Goal: Find specific page/section: Find specific page/section

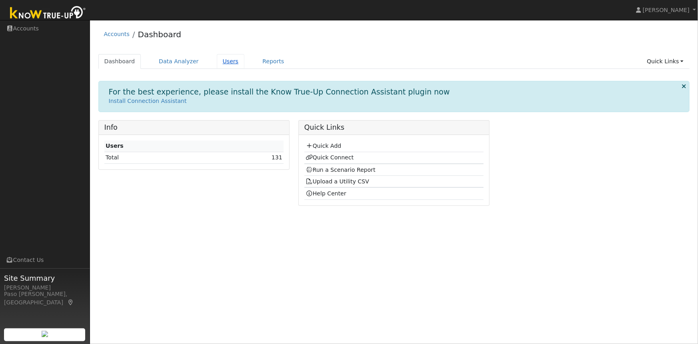
click at [220, 60] on link "Users" at bounding box center [231, 61] width 28 height 15
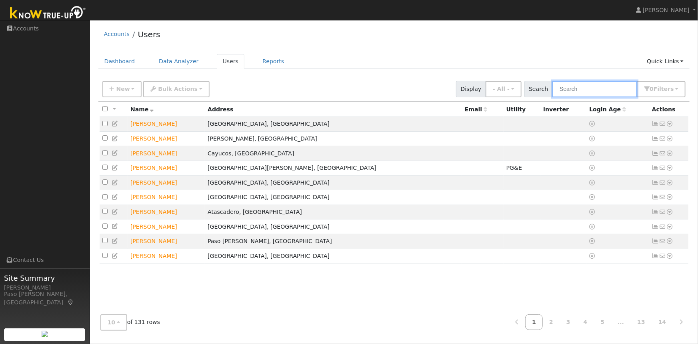
click at [577, 89] on input "text" at bounding box center [595, 89] width 85 height 16
type input "watkins"
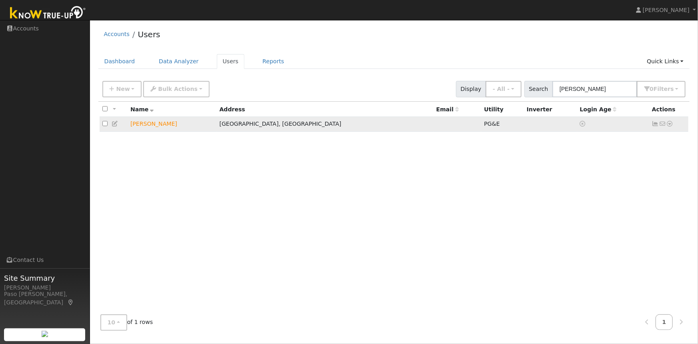
click at [671, 123] on icon at bounding box center [670, 124] width 7 height 6
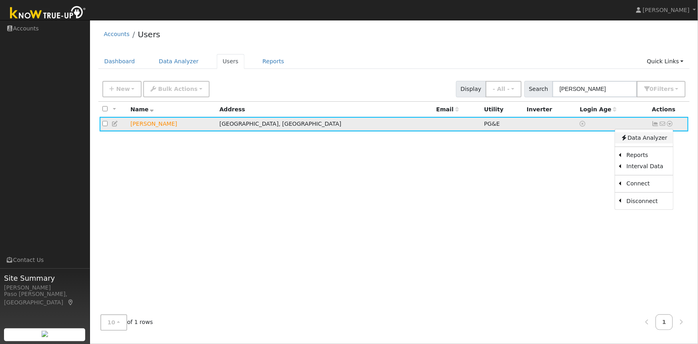
click at [647, 139] on link "Data Analyzer" at bounding box center [644, 137] width 58 height 11
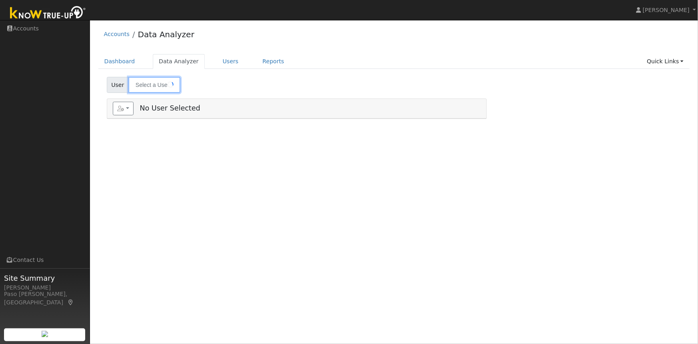
type input "Gina Watkins"
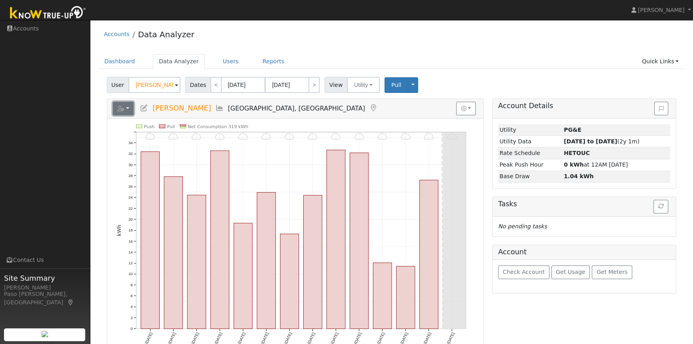
click at [129, 109] on button "button" at bounding box center [123, 109] width 21 height 14
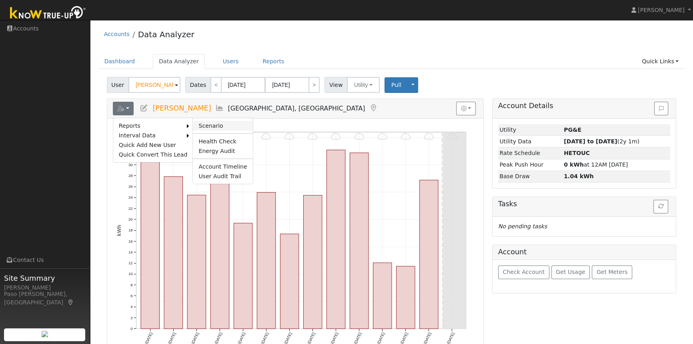
click at [201, 121] on link "Scenario" at bounding box center [223, 126] width 60 height 10
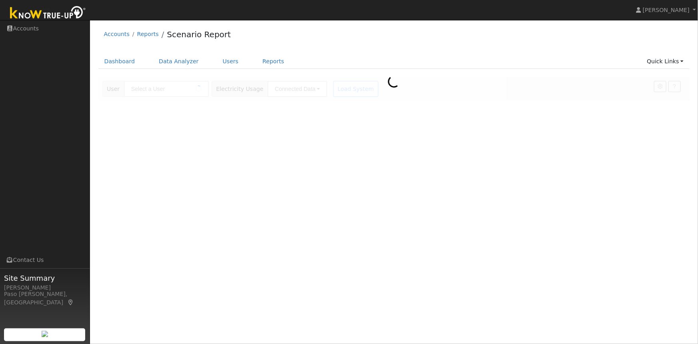
type input "[PERSON_NAME]"
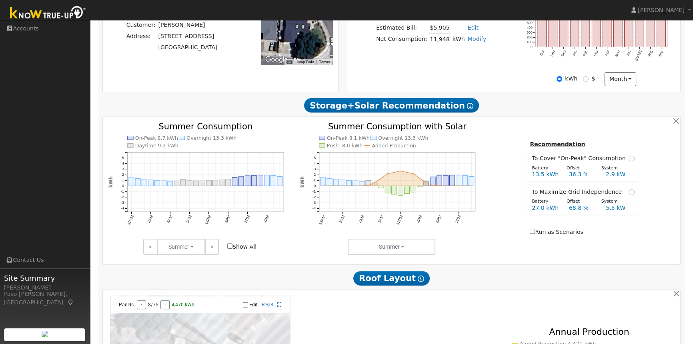
scroll to position [218, 0]
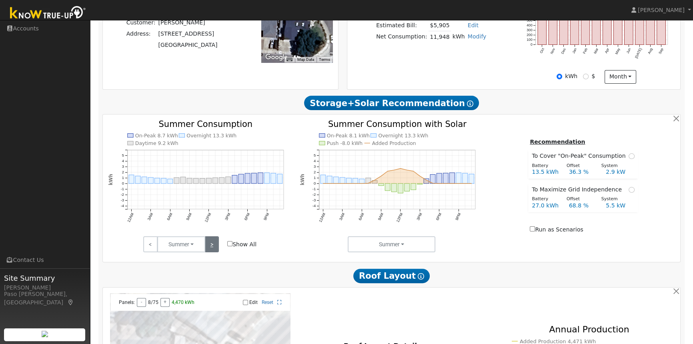
click at [210, 246] on link ">" at bounding box center [212, 244] width 14 height 16
click at [212, 246] on link ">" at bounding box center [212, 244] width 14 height 16
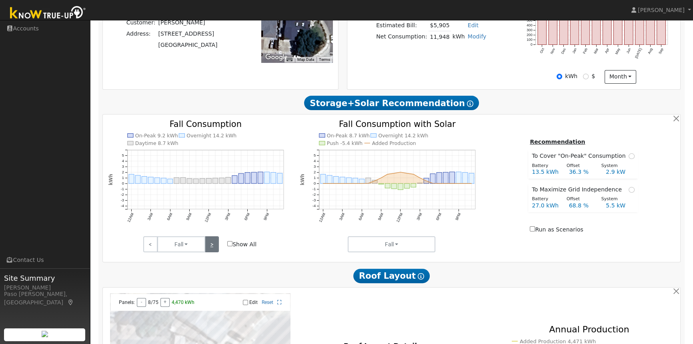
click at [212, 246] on link ">" at bounding box center [212, 244] width 14 height 16
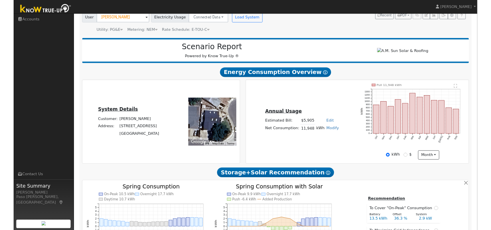
scroll to position [0, 0]
